Goal: Subscribe to service/newsletter

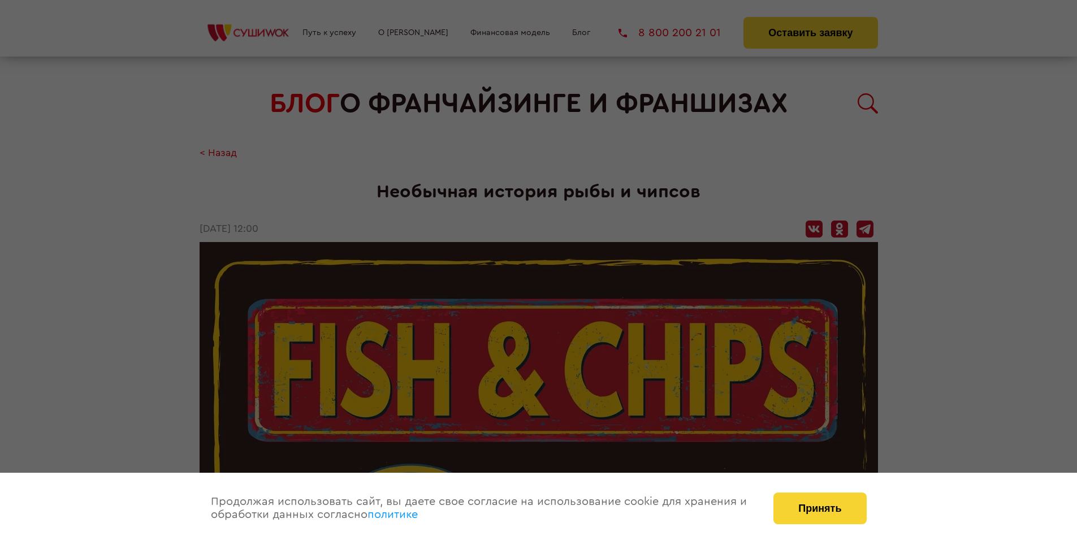
scroll to position [1404, 0]
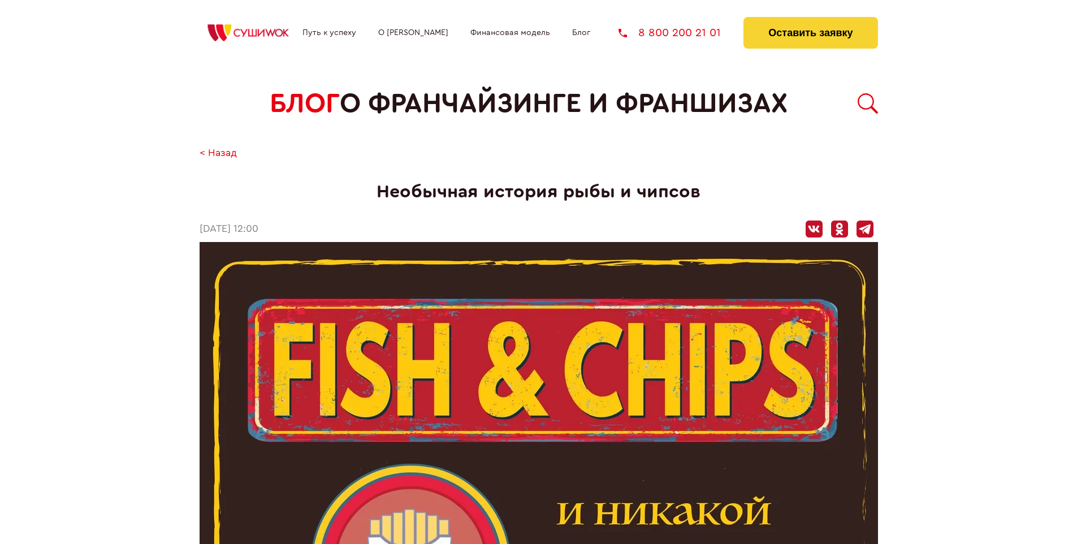
scroll to position [1404, 0]
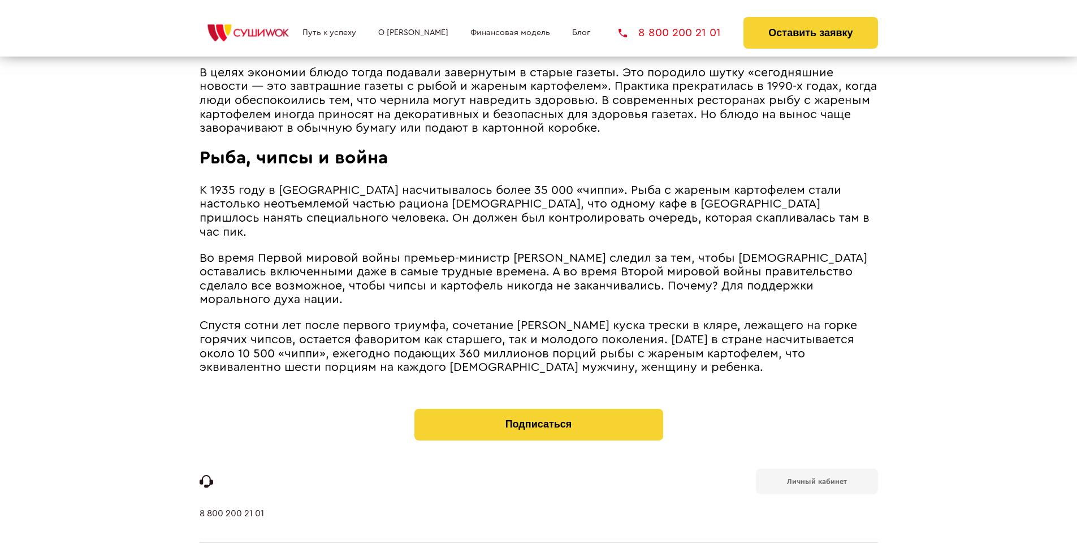
click at [817, 478] on b "Личный кабинет" at bounding box center [817, 481] width 60 height 7
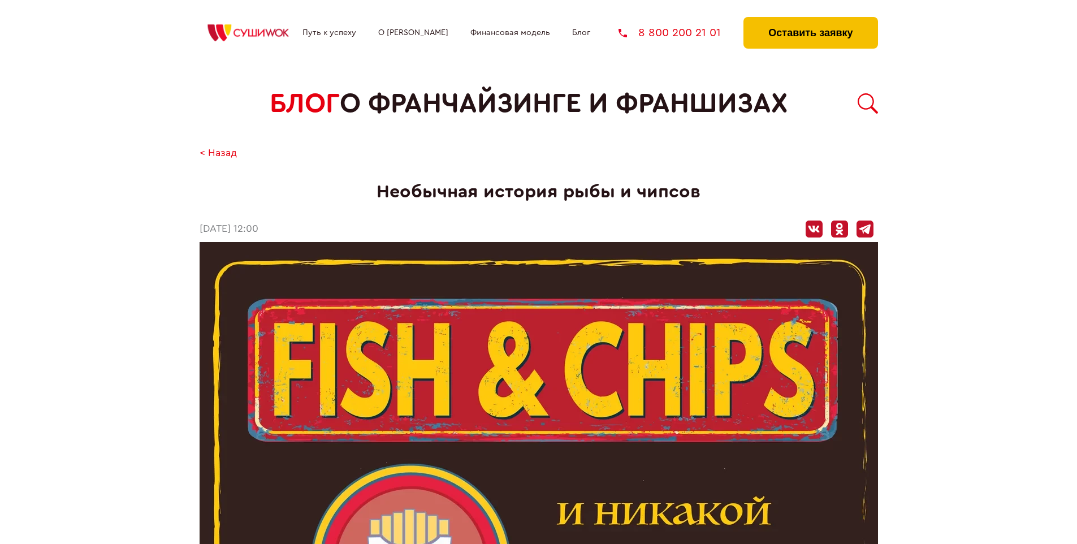
click at [810, 20] on button "Оставить заявку" at bounding box center [811, 33] width 134 height 32
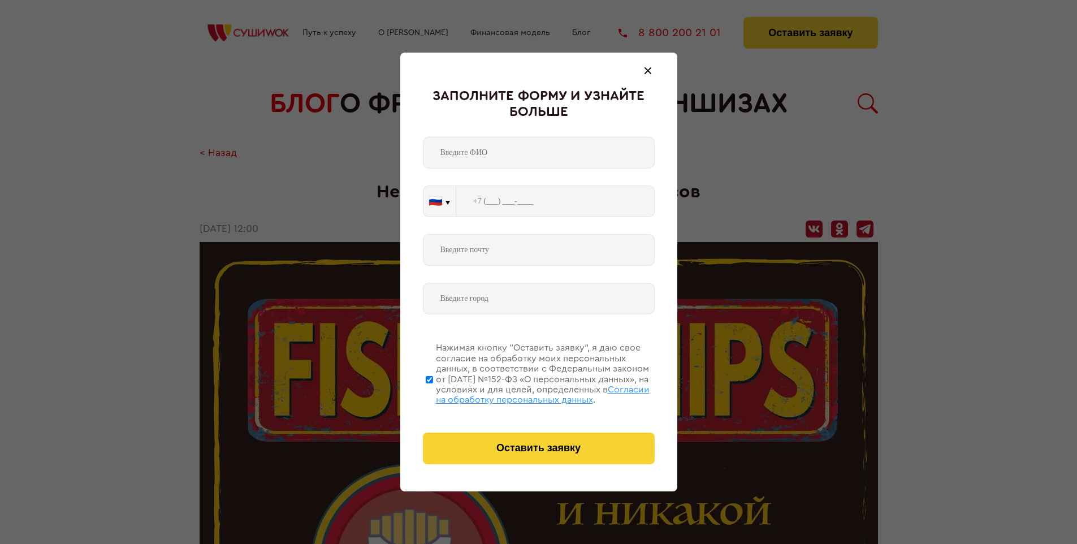
click at [524, 393] on span "Согласии на обработку персональных данных" at bounding box center [543, 394] width 214 height 19
click at [433, 393] on input "Нажимая кнопку “Оставить заявку”, я даю свое согласие на обработку моих персона…" at bounding box center [429, 379] width 7 height 90
checkbox input "false"
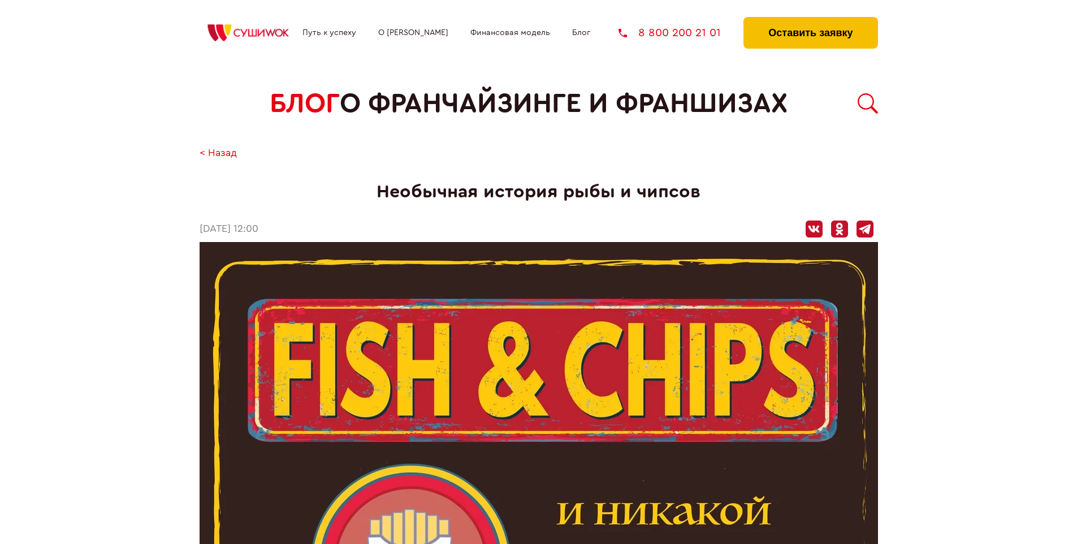
click at [810, 20] on button "Оставить заявку" at bounding box center [811, 33] width 134 height 32
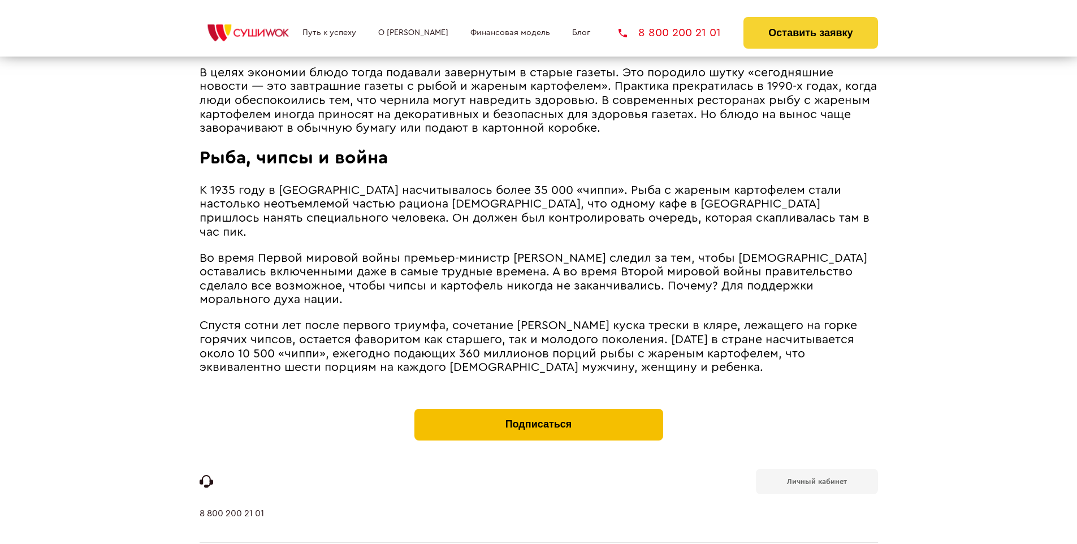
click at [538, 409] on button "Подписаться" at bounding box center [539, 425] width 249 height 32
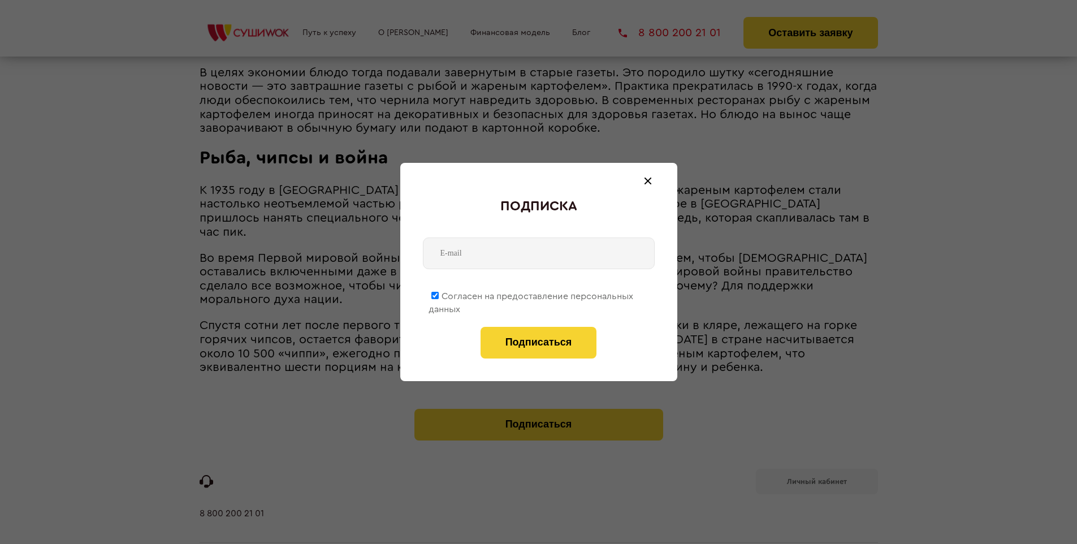
click at [532, 294] on span "Согласен на предоставление персональных данных" at bounding box center [531, 303] width 205 height 22
click at [439, 294] on input "Согласен на предоставление персональных данных" at bounding box center [435, 295] width 7 height 7
checkbox input "false"
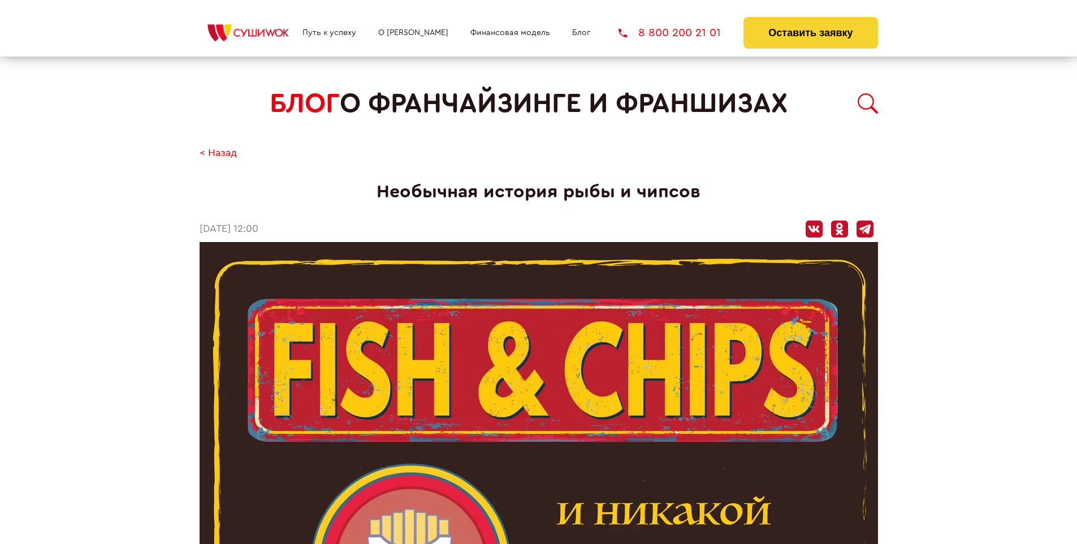
scroll to position [1404, 0]
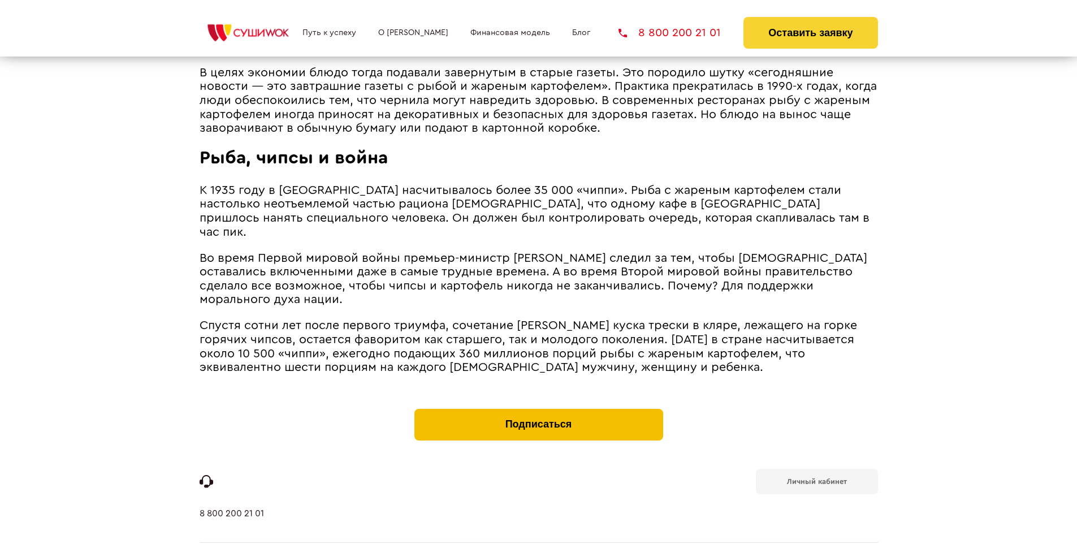
click at [538, 409] on button "Подписаться" at bounding box center [539, 425] width 249 height 32
